Goal: Communication & Community: Answer question/provide support

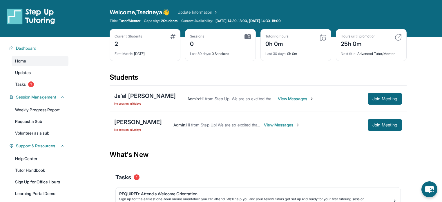
click at [291, 123] on span "View Messages" at bounding box center [282, 125] width 36 height 6
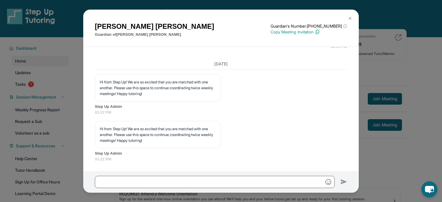
scroll to position [827, 0]
click at [353, 21] on button at bounding box center [350, 18] width 12 height 12
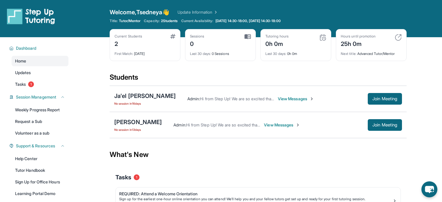
click at [278, 98] on span "View Messages" at bounding box center [296, 99] width 36 height 6
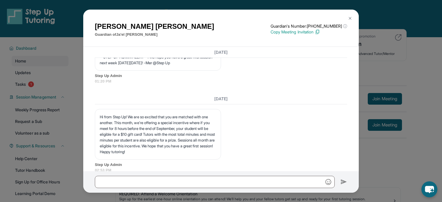
scroll to position [802, 0]
click at [348, 19] on img at bounding box center [350, 18] width 5 height 5
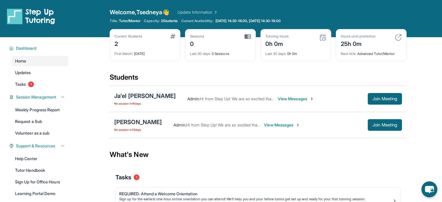
click at [130, 95] on div "Ja'el [PERSON_NAME]" at bounding box center [145, 96] width 62 height 8
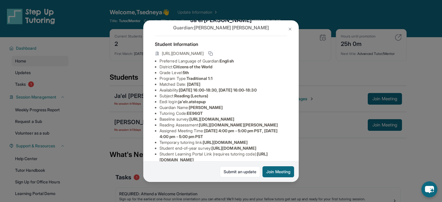
scroll to position [0, 0]
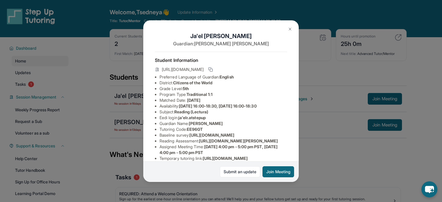
click at [322, 70] on div "Ja'el [PERSON_NAME] Guardian: [PERSON_NAME] Student Information [URL][DOMAIN_NA…" at bounding box center [221, 101] width 442 height 202
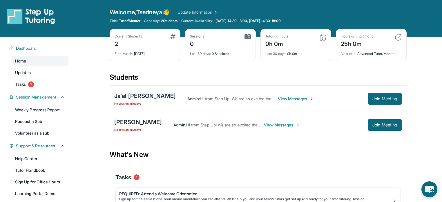
click at [121, 93] on div "Ja'el [PERSON_NAME]" at bounding box center [145, 96] width 62 height 8
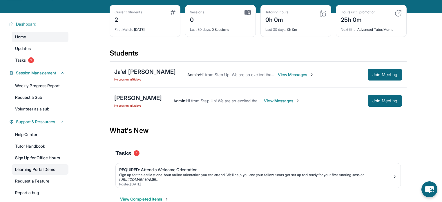
click at [38, 171] on link "Learning Portal Demo" at bounding box center [40, 169] width 57 height 10
click at [137, 70] on div "Ja'el [PERSON_NAME]" at bounding box center [145, 72] width 62 height 8
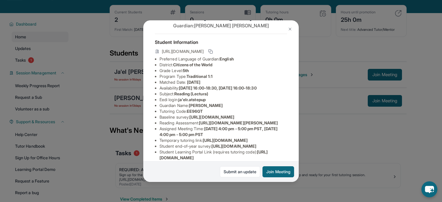
scroll to position [17, 0]
click at [292, 28] on img at bounding box center [290, 29] width 5 height 5
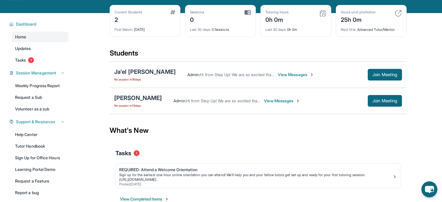
click at [150, 99] on div "[PERSON_NAME]" at bounding box center [138, 98] width 48 height 8
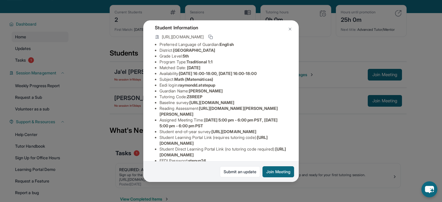
scroll to position [27, 0]
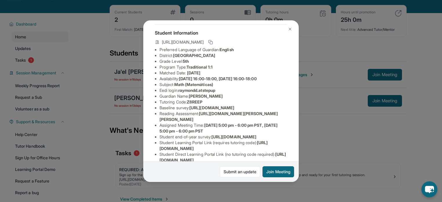
click at [290, 29] on img at bounding box center [290, 29] width 5 height 5
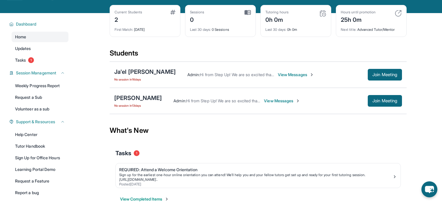
click at [300, 98] on span "View Messages" at bounding box center [282, 101] width 36 height 6
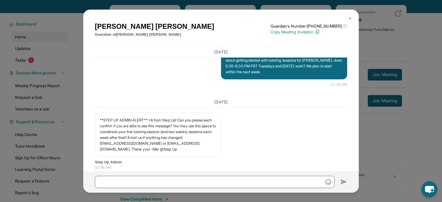
scroll to position [572, 0]
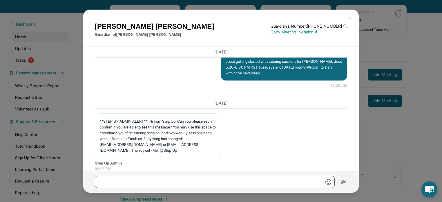
click at [350, 15] on button at bounding box center [350, 18] width 12 height 12
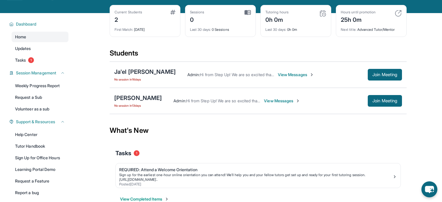
click at [289, 100] on span "View Messages" at bounding box center [282, 101] width 36 height 6
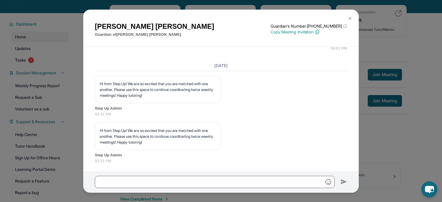
scroll to position [827, 0]
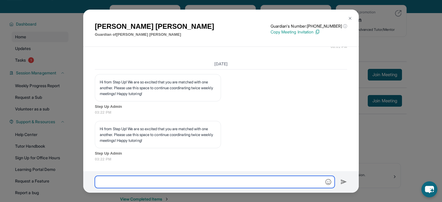
click at [263, 180] on input "text" at bounding box center [215, 182] width 240 height 12
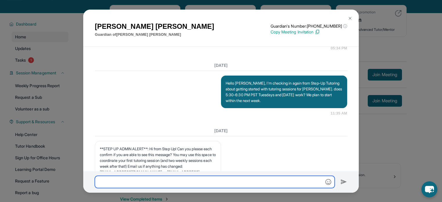
scroll to position [544, 0]
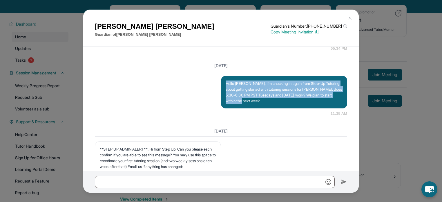
drag, startPoint x: 285, startPoint y: 124, endPoint x: 220, endPoint y: 100, distance: 69.8
click at [221, 100] on div "Hello [PERSON_NAME], I'm checking in again from Step-Up Tutoring about getting …" at bounding box center [284, 92] width 126 height 32
copy p "Hello [PERSON_NAME], I'm checking in again from Step-Up Tutoring about getting …"
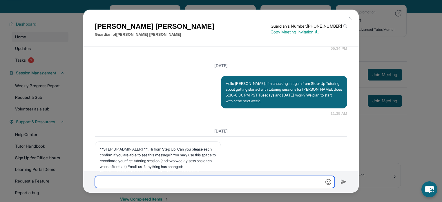
click at [215, 179] on input "text" at bounding box center [215, 182] width 240 height 12
paste input "**********"
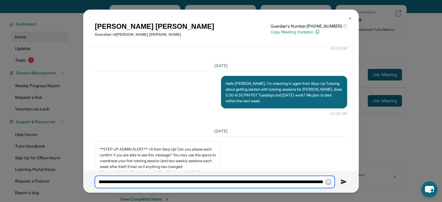
click at [215, 179] on input "**********" at bounding box center [215, 182] width 240 height 12
type input "**********"
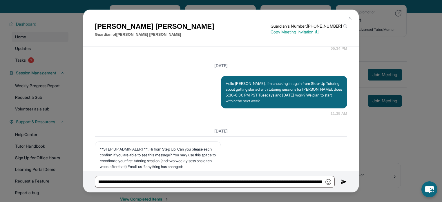
scroll to position [0, 0]
click at [344, 181] on img at bounding box center [344, 181] width 7 height 7
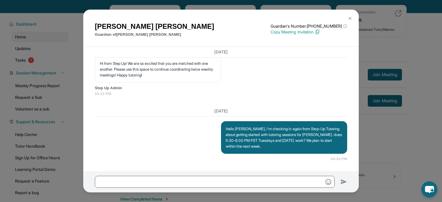
scroll to position [49, 0]
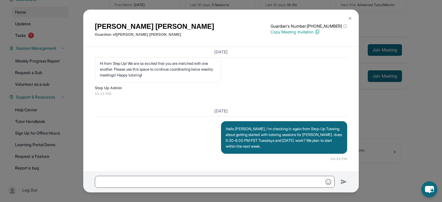
click at [350, 18] on img at bounding box center [350, 18] width 5 height 5
